Goal: Go to known website: Access a specific website the user already knows

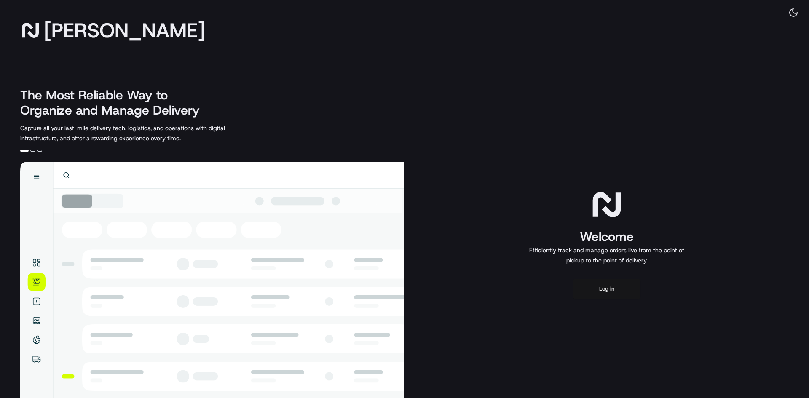
click at [621, 291] on button "Log in" at bounding box center [606, 289] width 67 height 20
